Goal: Task Accomplishment & Management: Complete application form

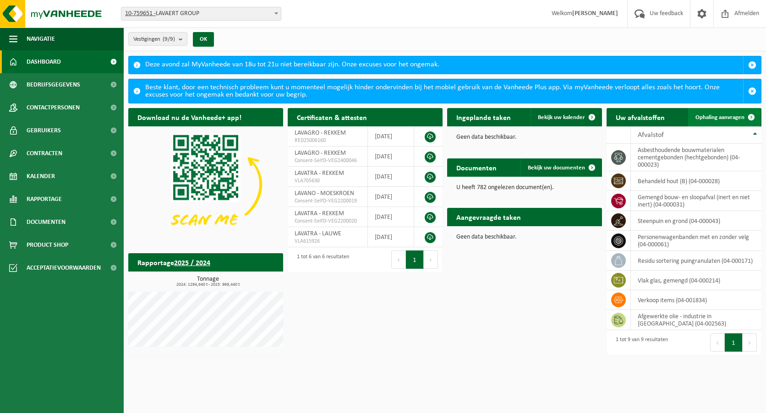
click at [716, 116] on span "Ophaling aanvragen" at bounding box center [720, 118] width 49 height 6
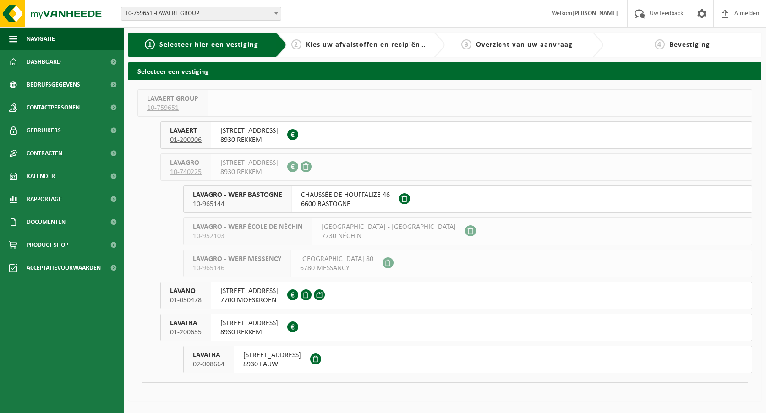
click at [253, 363] on span "8930 LAUWE" at bounding box center [272, 364] width 58 height 9
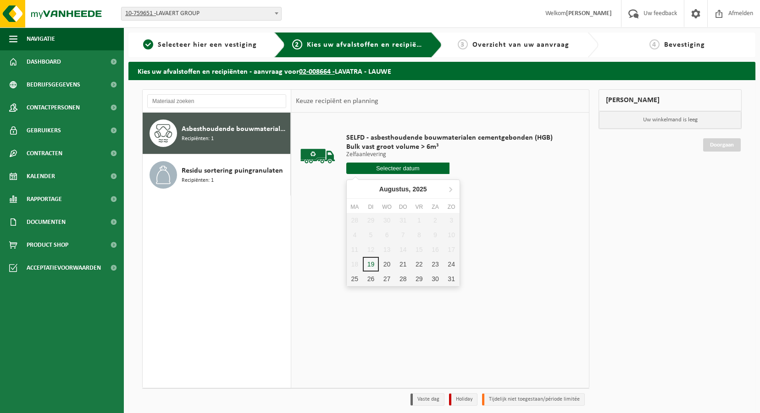
click at [391, 169] on input "text" at bounding box center [397, 168] width 103 height 11
click at [373, 265] on div "19" at bounding box center [371, 264] width 16 height 15
type input "Van [DATE]"
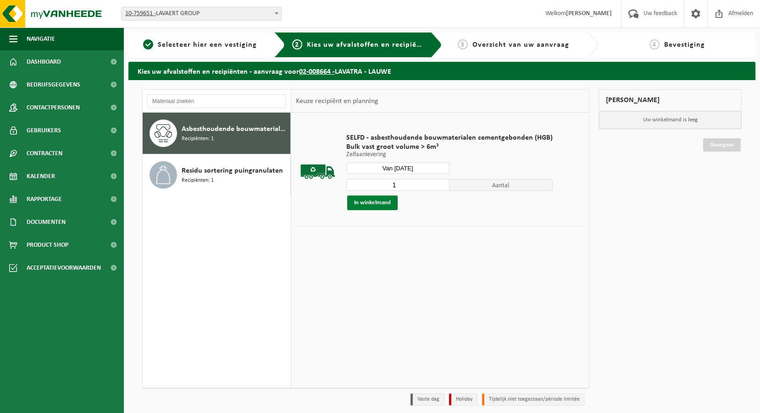
click at [376, 204] on button "In winkelmand" at bounding box center [372, 203] width 50 height 15
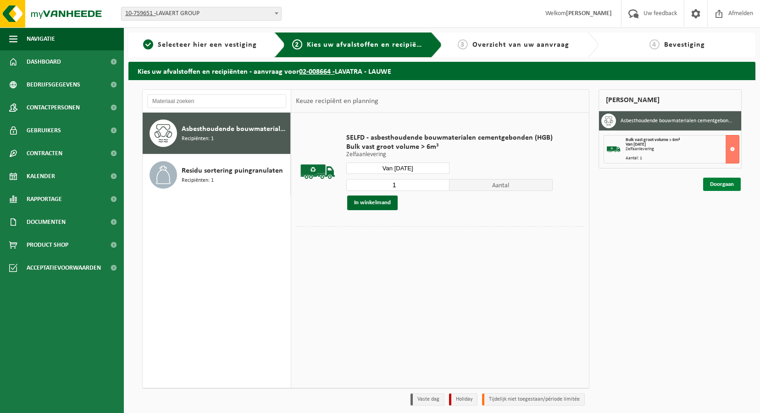
click at [738, 183] on link "Doorgaan" at bounding box center [722, 184] width 38 height 13
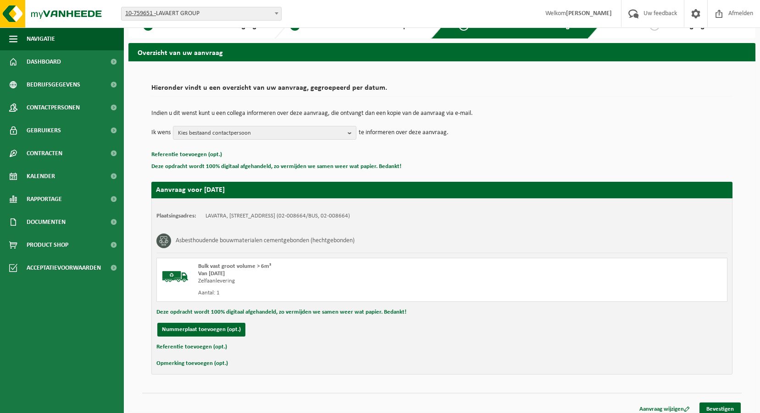
scroll to position [27, 0]
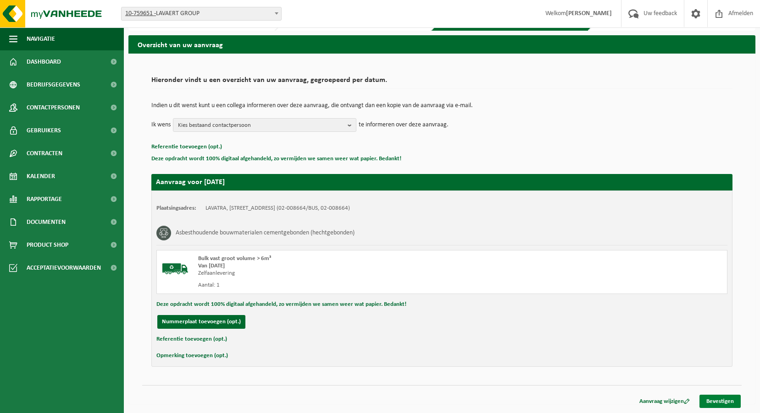
click at [713, 401] on link "Bevestigen" at bounding box center [719, 401] width 41 height 13
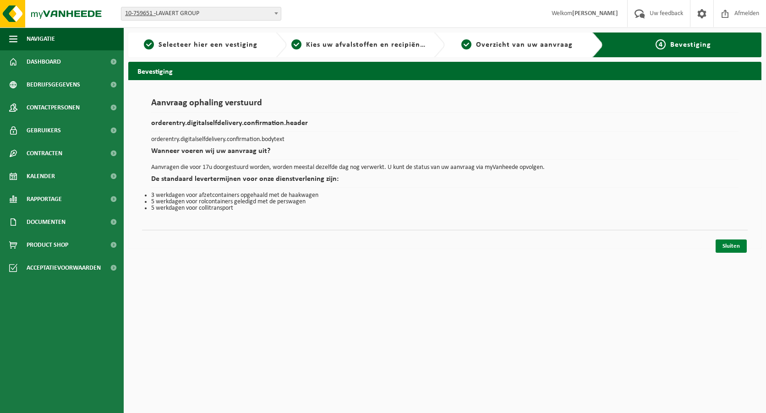
click at [723, 248] on link "Sluiten" at bounding box center [731, 246] width 31 height 13
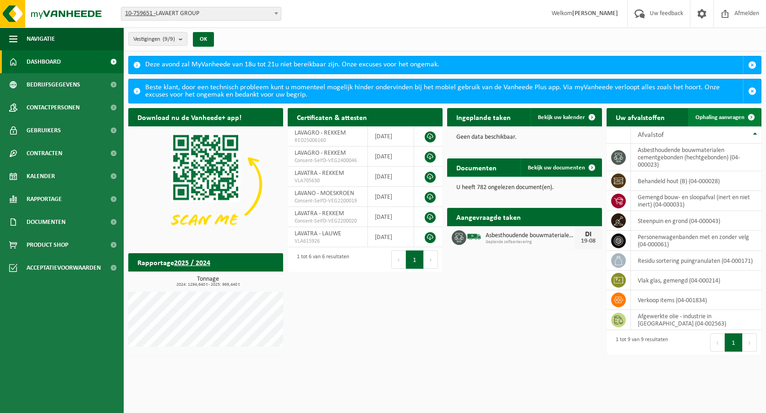
click at [734, 109] on link "Ophaling aanvragen" at bounding box center [725, 117] width 72 height 18
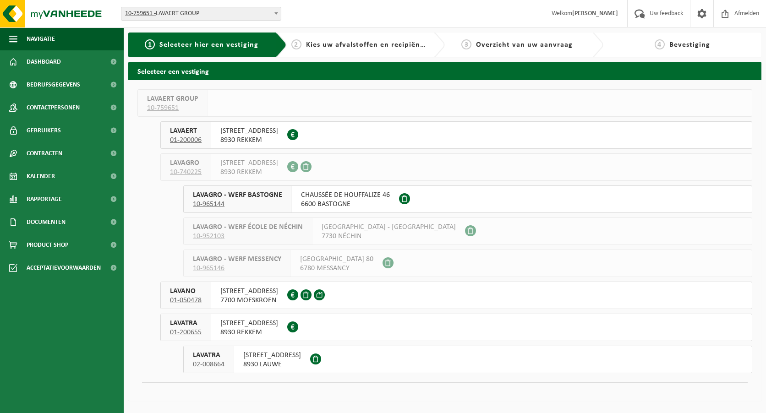
click at [264, 361] on span "8930 LAUWE" at bounding box center [272, 364] width 58 height 9
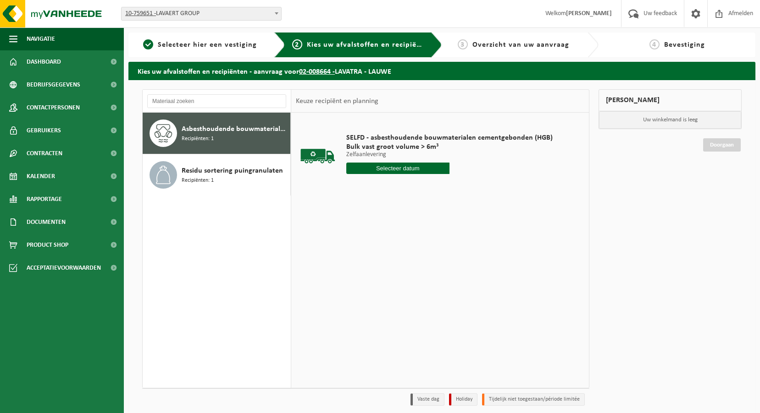
click at [206, 137] on span "Recipiënten: 1" at bounding box center [198, 139] width 32 height 9
click at [402, 166] on input "text" at bounding box center [397, 168] width 103 height 11
click at [366, 267] on div "19" at bounding box center [371, 264] width 16 height 15
type input "Van [DATE]"
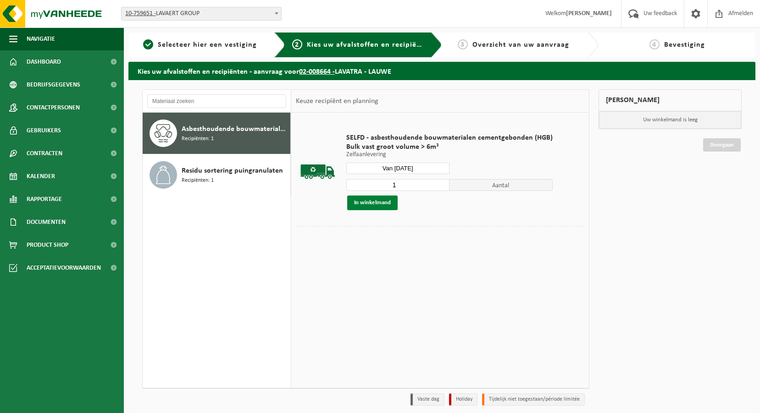
click at [380, 204] on button "In winkelmand" at bounding box center [372, 203] width 50 height 15
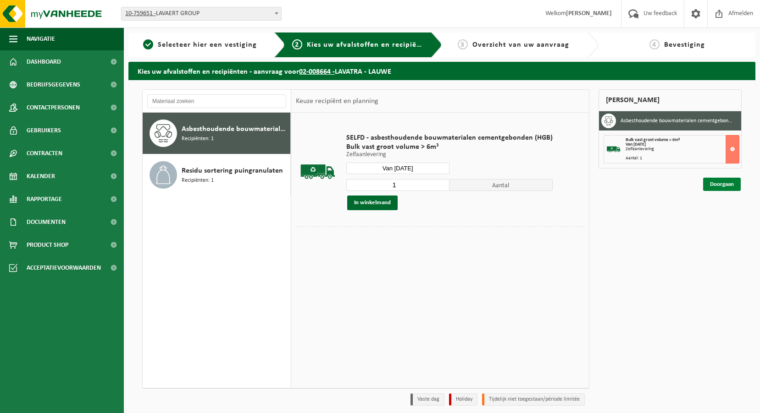
click at [710, 184] on link "Doorgaan" at bounding box center [722, 184] width 38 height 13
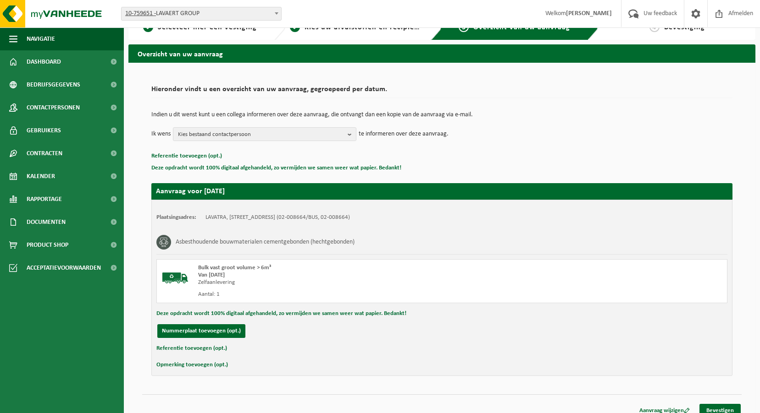
scroll to position [27, 0]
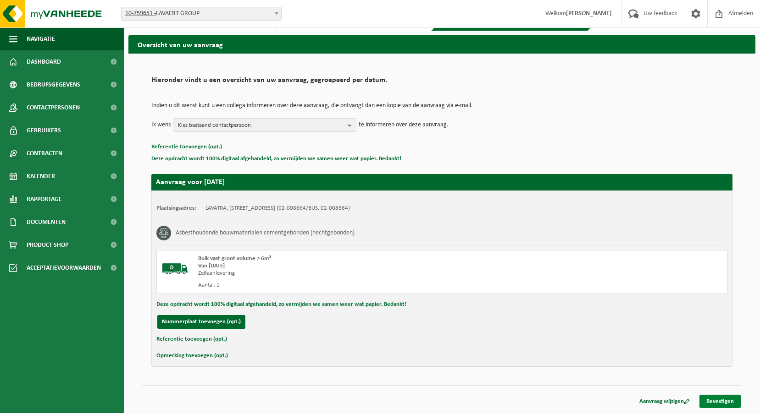
click at [733, 405] on link "Bevestigen" at bounding box center [719, 401] width 41 height 13
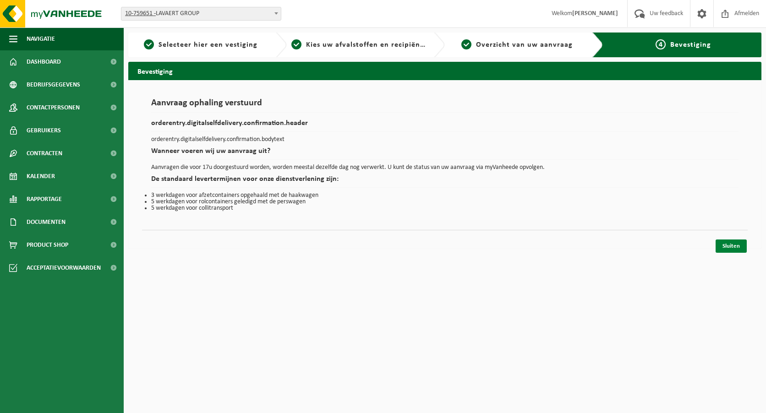
click at [735, 248] on link "Sluiten" at bounding box center [731, 246] width 31 height 13
